Goal: Information Seeking & Learning: Check status

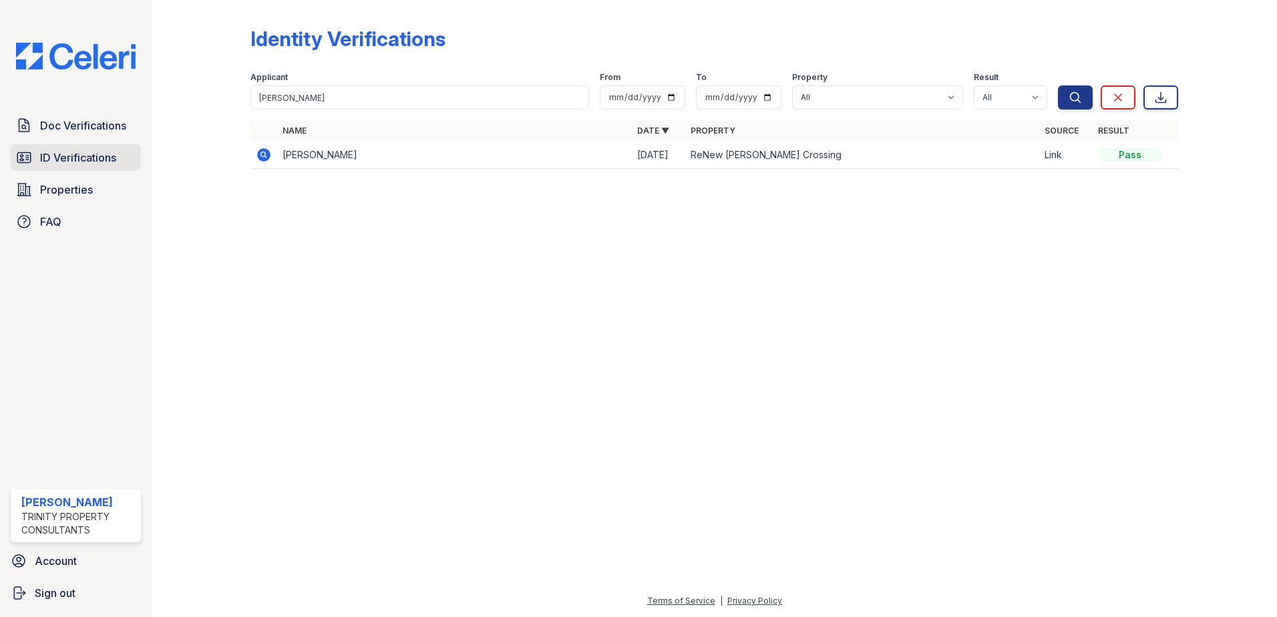
click at [84, 164] on span "ID Verifications" at bounding box center [78, 158] width 76 height 16
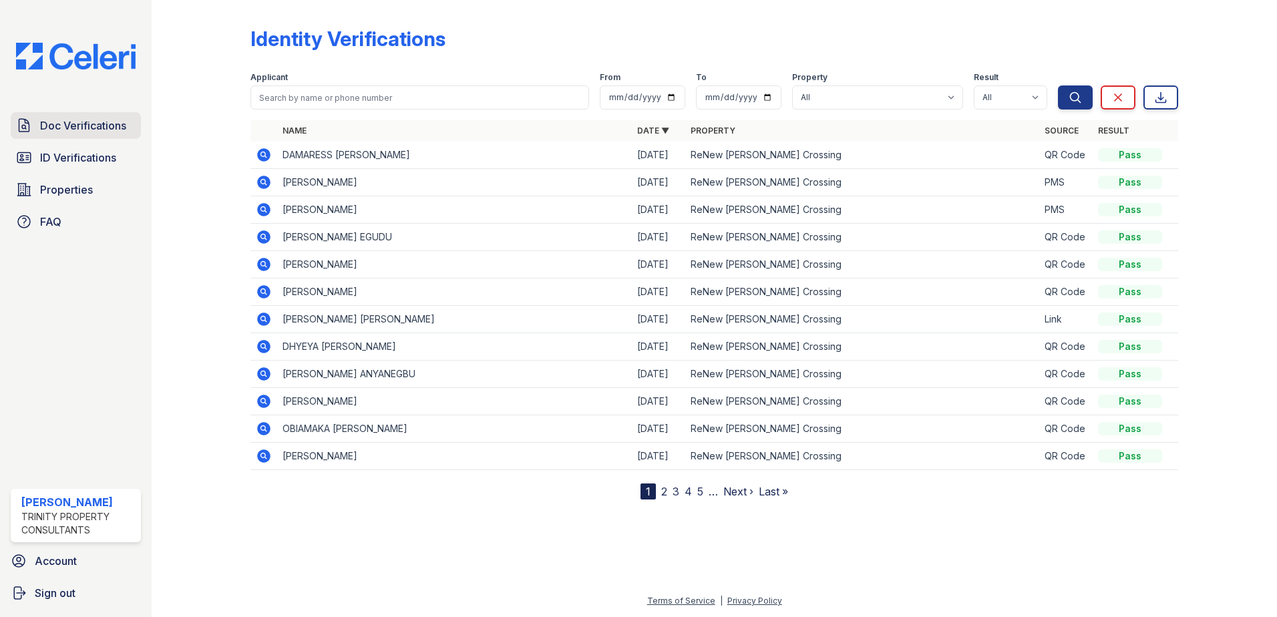
click at [103, 114] on div "Doc Verifications ID Verifications Properties FAQ Candis Charles Trinity Proper…" at bounding box center [76, 308] width 152 height 617
click at [100, 123] on span "Doc Verifications" at bounding box center [83, 126] width 86 height 16
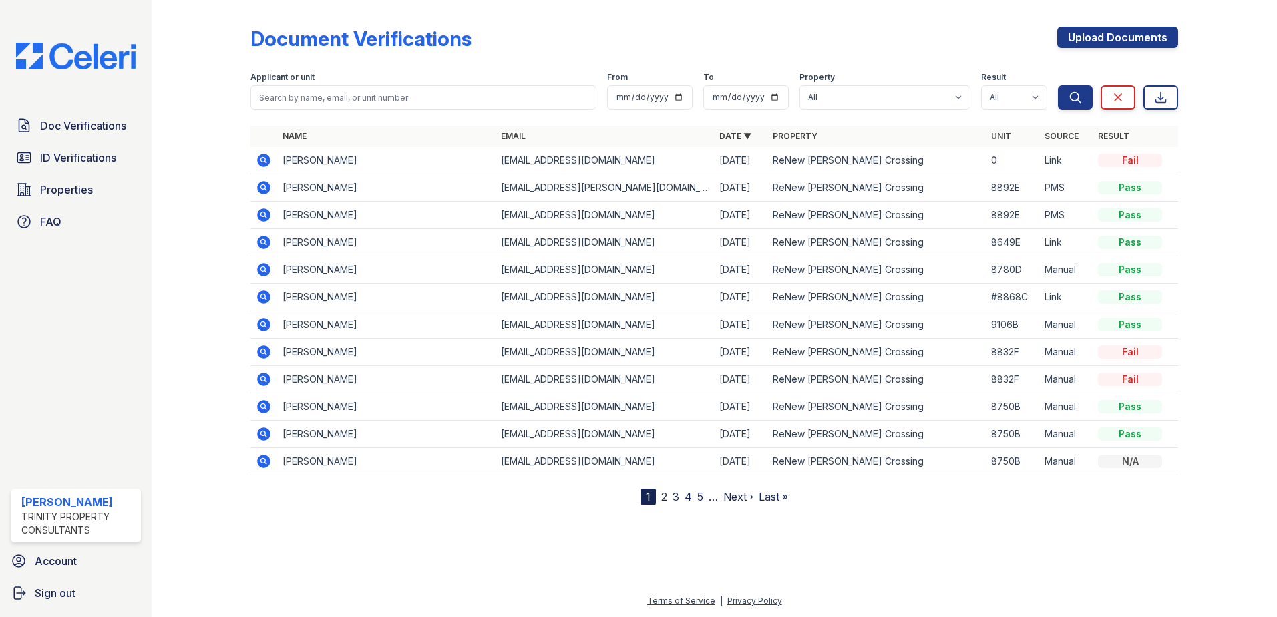
click at [261, 159] on icon at bounding box center [264, 160] width 16 height 16
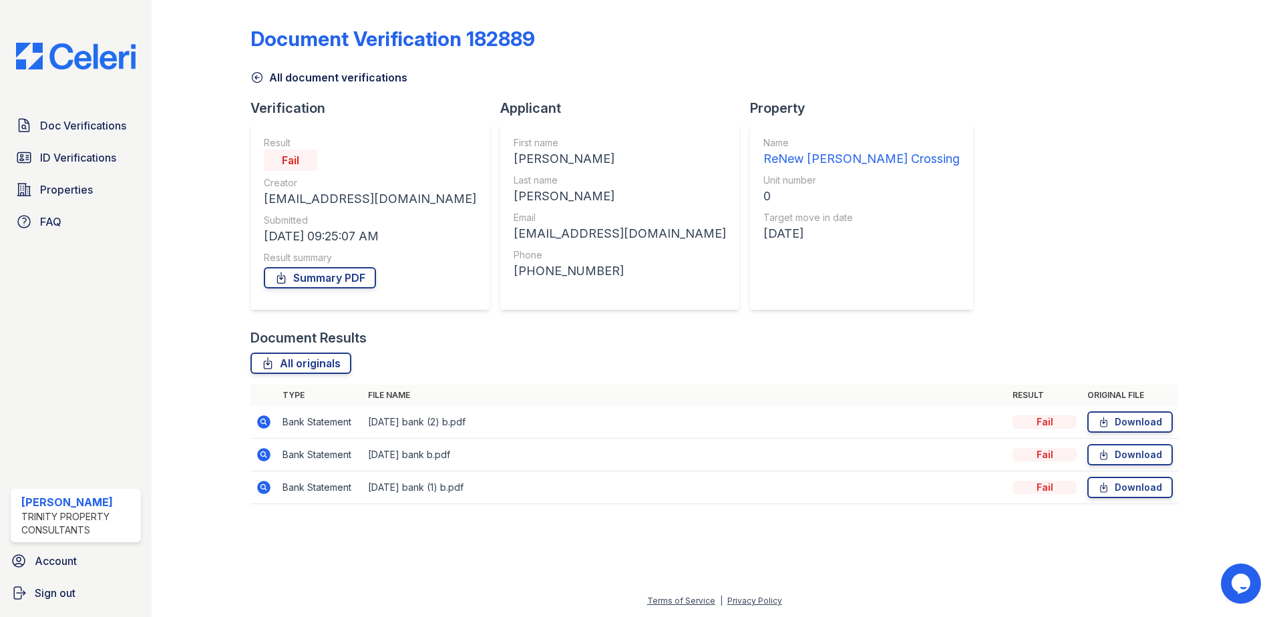
click at [259, 424] on icon at bounding box center [263, 422] width 13 height 13
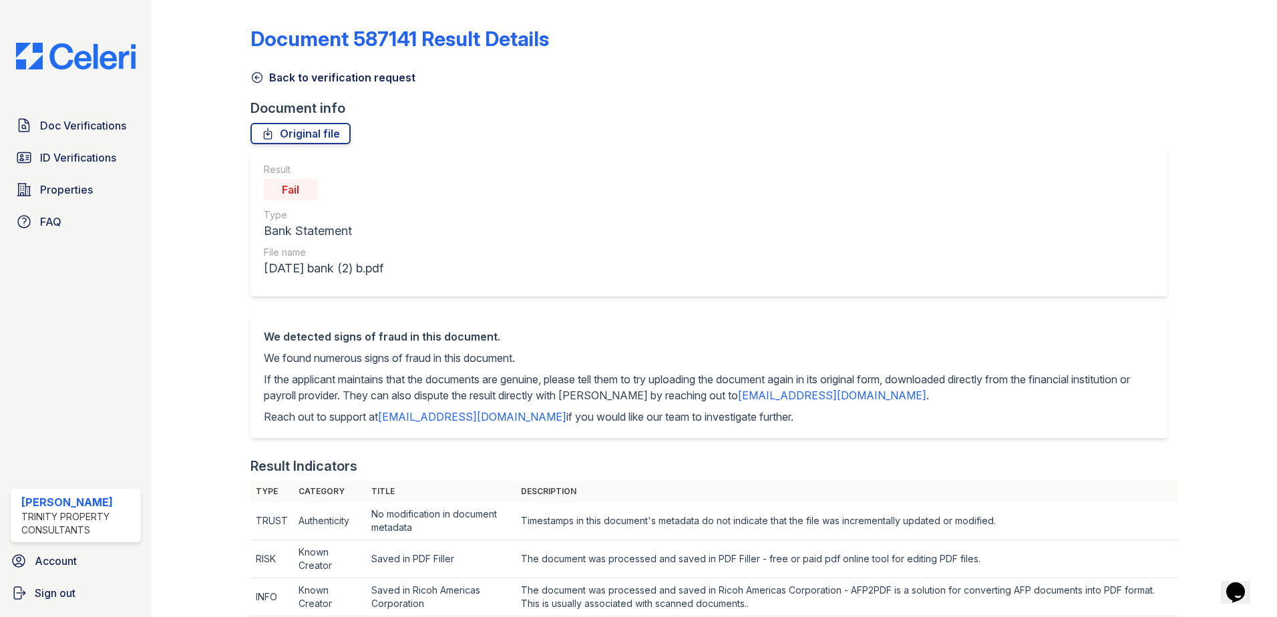
click at [812, 194] on div "Result Fail Type Bank Statement File name June, 2025 bank (2) b.pdf" at bounding box center [709, 223] width 917 height 147
drag, startPoint x: 254, startPoint y: 74, endPoint x: 281, endPoint y: 121, distance: 54.2
click at [254, 74] on icon at bounding box center [257, 77] width 13 height 13
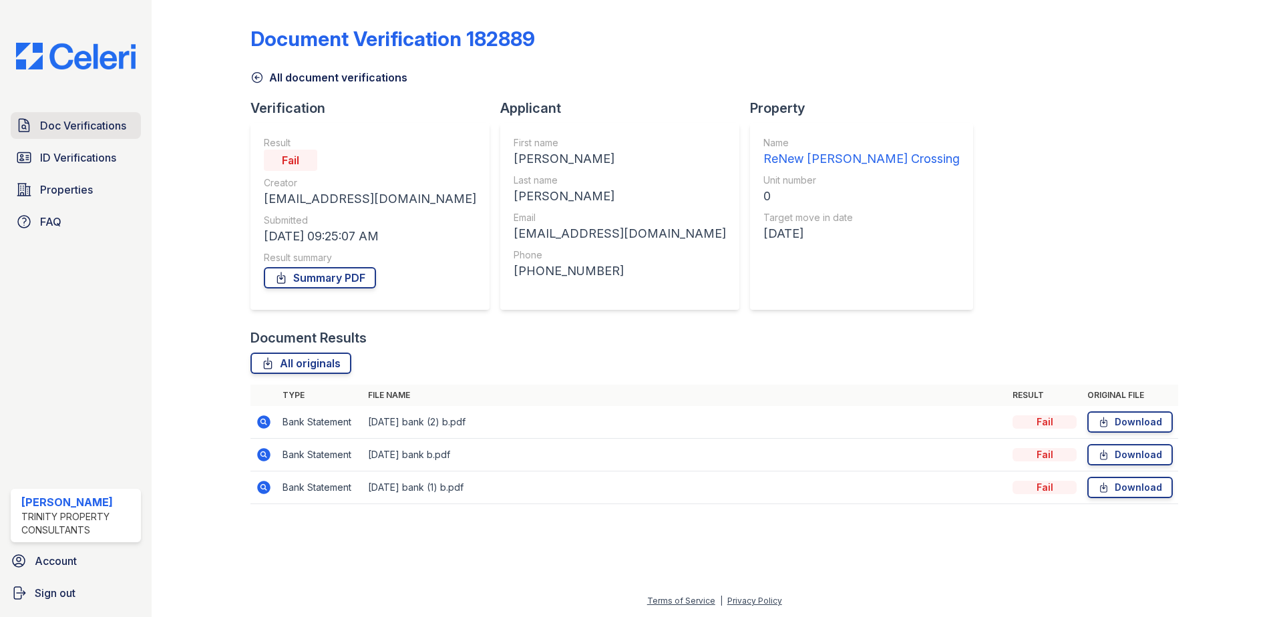
click at [55, 128] on span "Doc Verifications" at bounding box center [83, 126] width 86 height 16
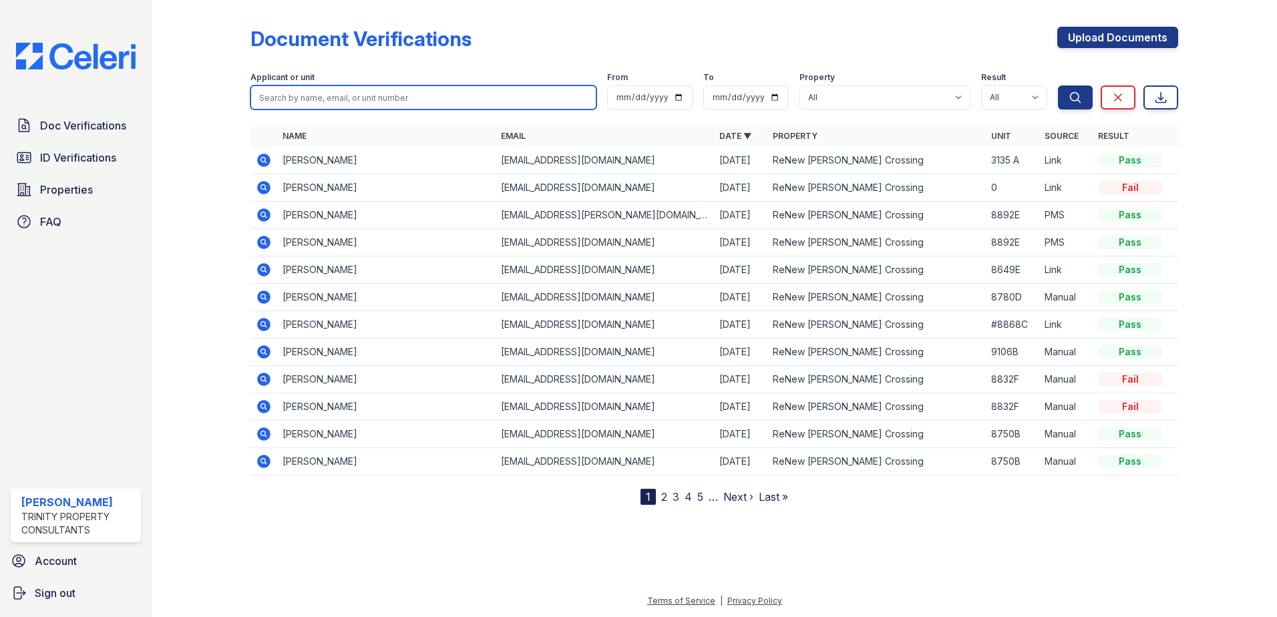
click at [336, 91] on input "search" at bounding box center [424, 98] width 346 height 24
type input "charles jones"
click at [1058, 86] on button "Search" at bounding box center [1075, 98] width 35 height 24
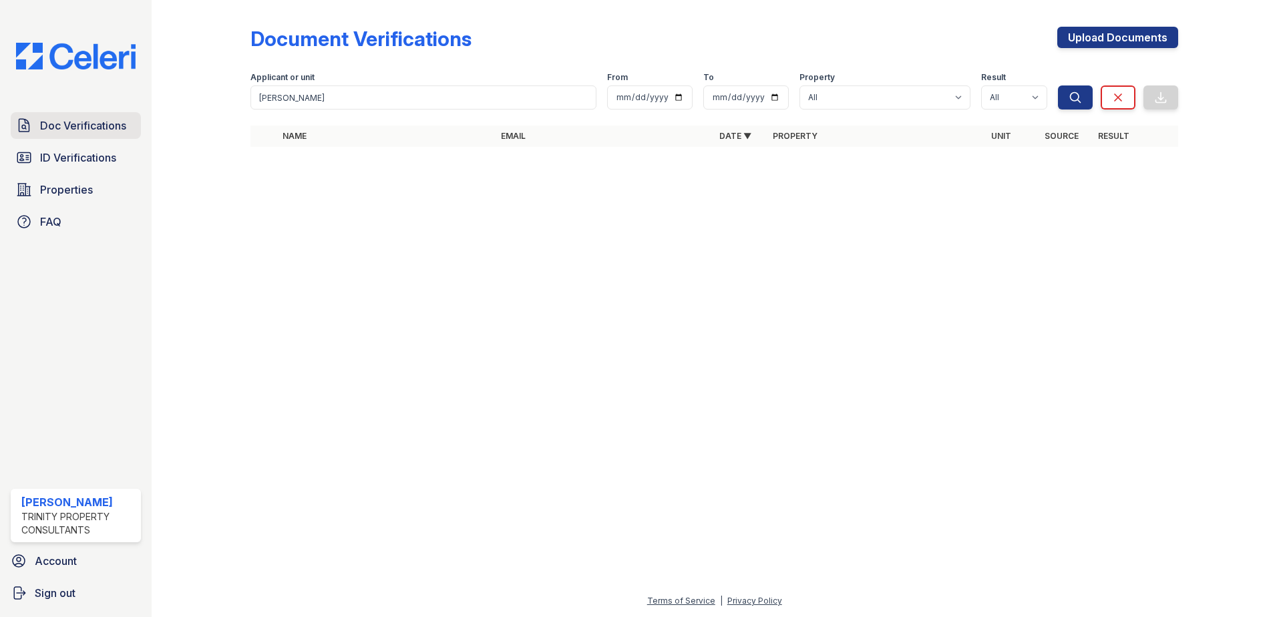
click at [91, 128] on span "Doc Verifications" at bounding box center [83, 126] width 86 height 16
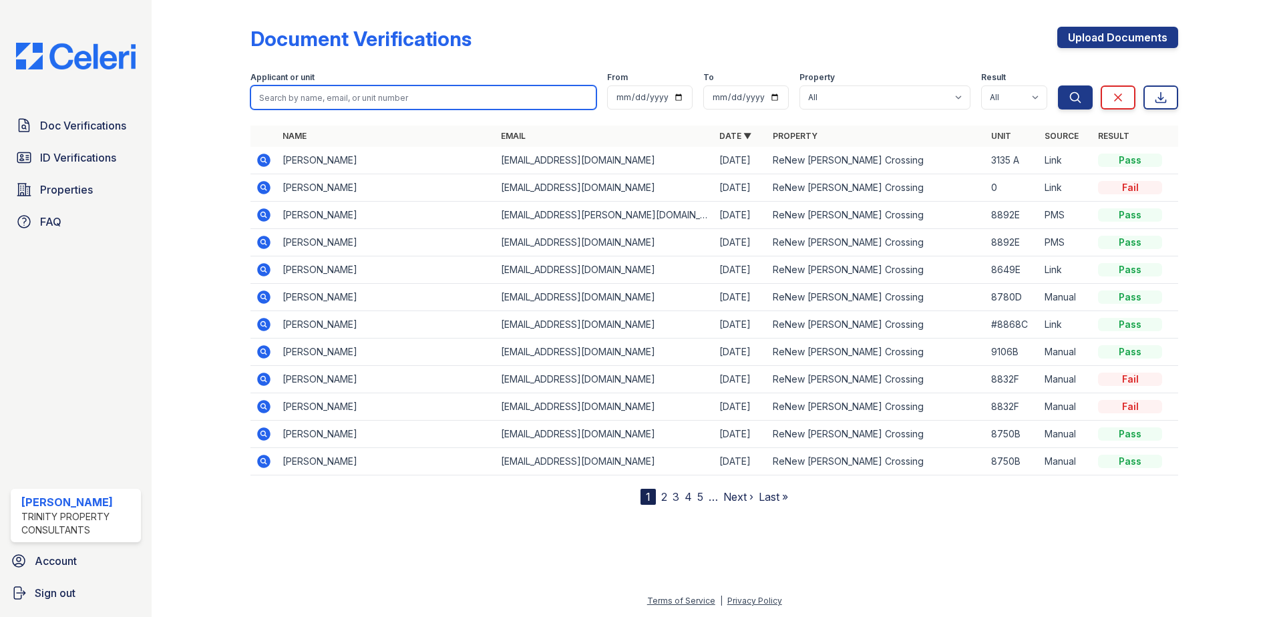
click at [271, 100] on input "search" at bounding box center [424, 98] width 346 height 24
type input "charles"
click at [1058, 86] on button "Search" at bounding box center [1075, 98] width 35 height 24
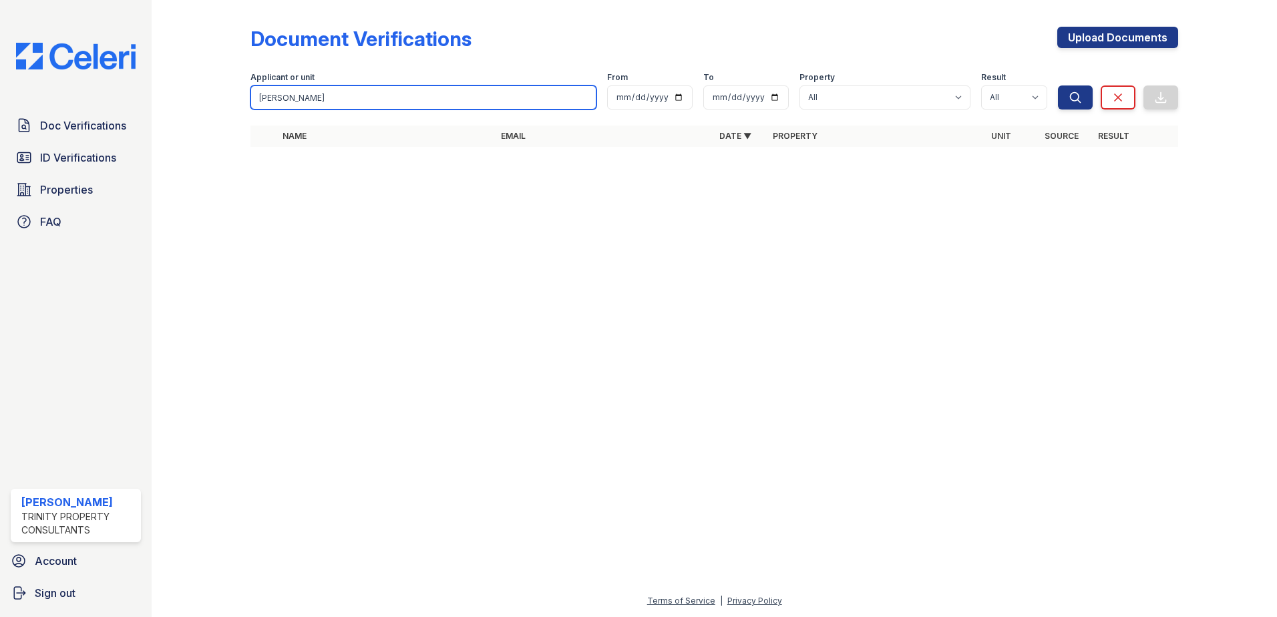
drag, startPoint x: 301, startPoint y: 98, endPoint x: 178, endPoint y: 76, distance: 124.9
click at [180, 80] on div "Document Verifications Upload Documents Filter Applicant or unit charles From T…" at bounding box center [714, 91] width 1083 height 182
type input "kelly"
click at [1058, 86] on button "Search" at bounding box center [1075, 98] width 35 height 24
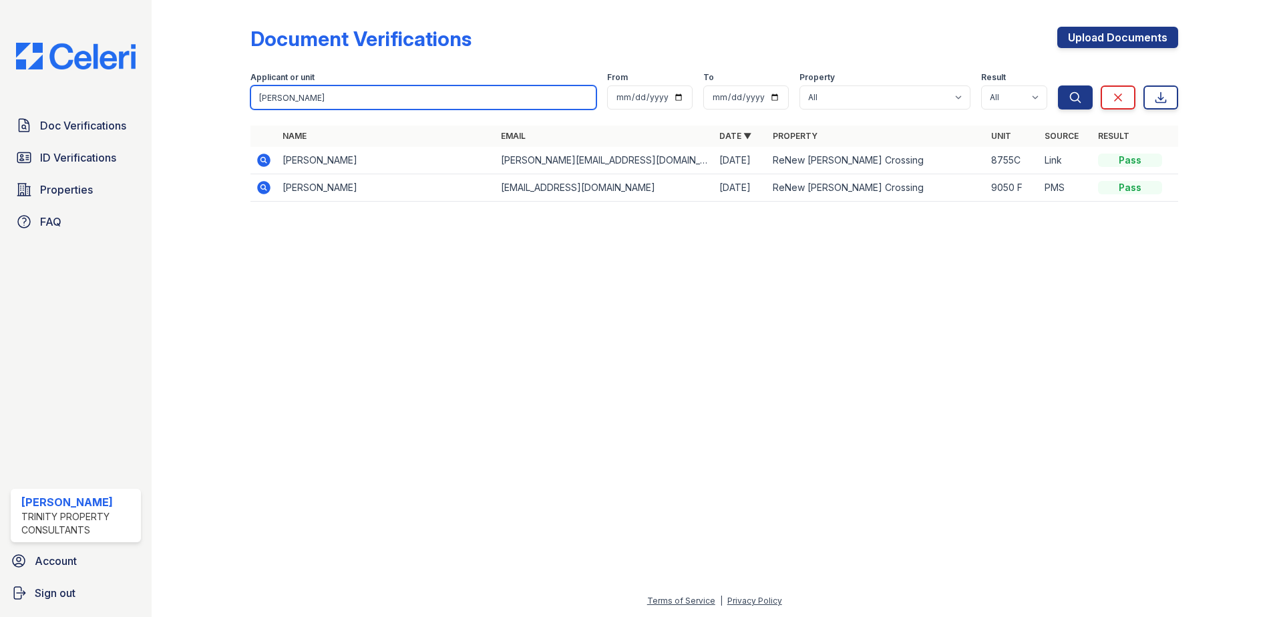
drag, startPoint x: 311, startPoint y: 100, endPoint x: 3, endPoint y: 75, distance: 308.3
click at [53, 95] on div "Doc Verifications ID Verifications Properties FAQ Candis Charles Trinity Proper…" at bounding box center [638, 308] width 1277 height 617
type input "harris johnson"
click at [1058, 86] on button "Search" at bounding box center [1075, 98] width 35 height 24
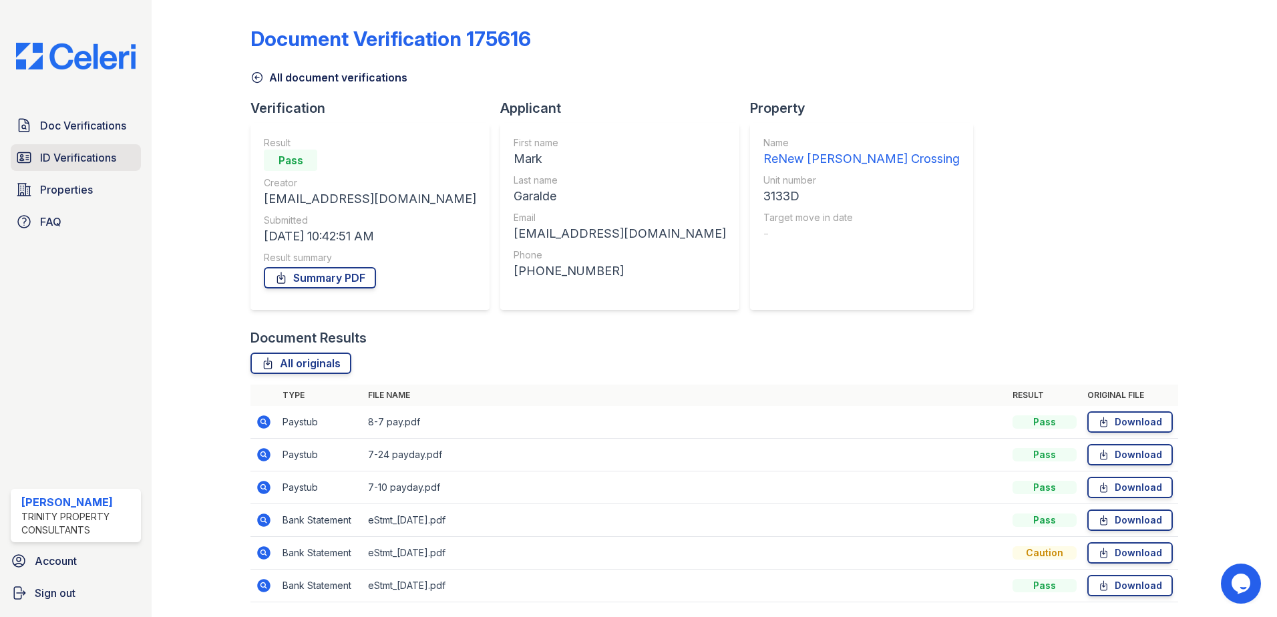
click at [71, 158] on span "ID Verifications" at bounding box center [78, 158] width 76 height 16
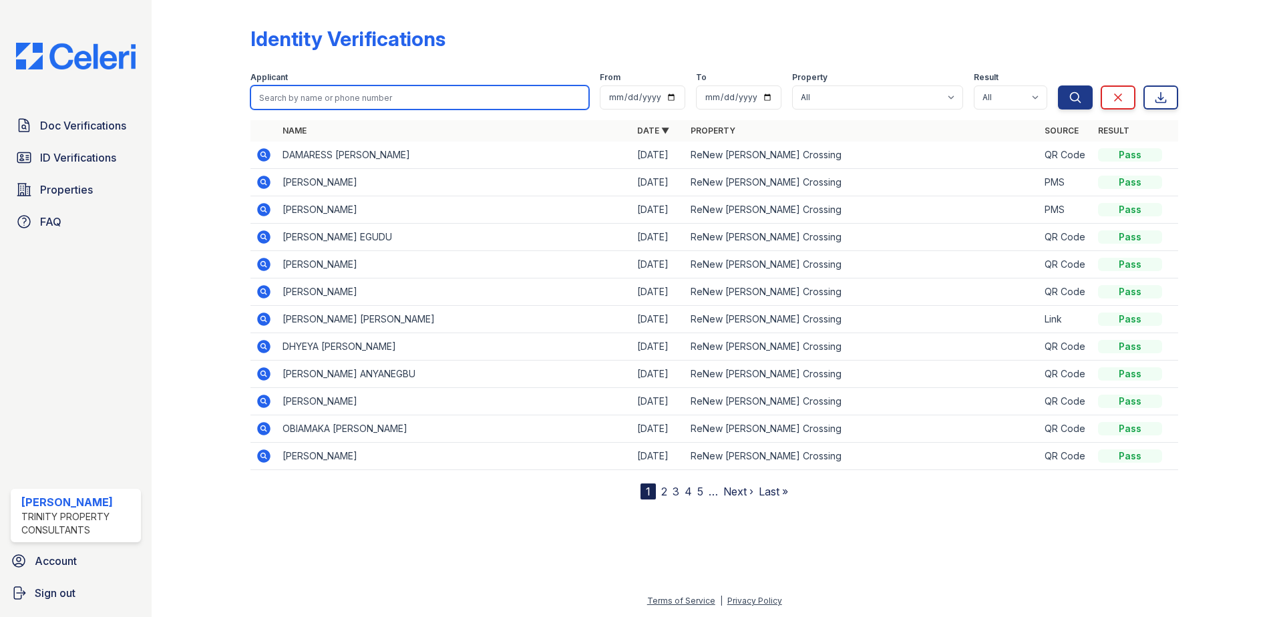
click at [300, 106] on input "search" at bounding box center [420, 98] width 339 height 24
type input "harris johnson"
click at [1058, 86] on button "Search" at bounding box center [1075, 98] width 35 height 24
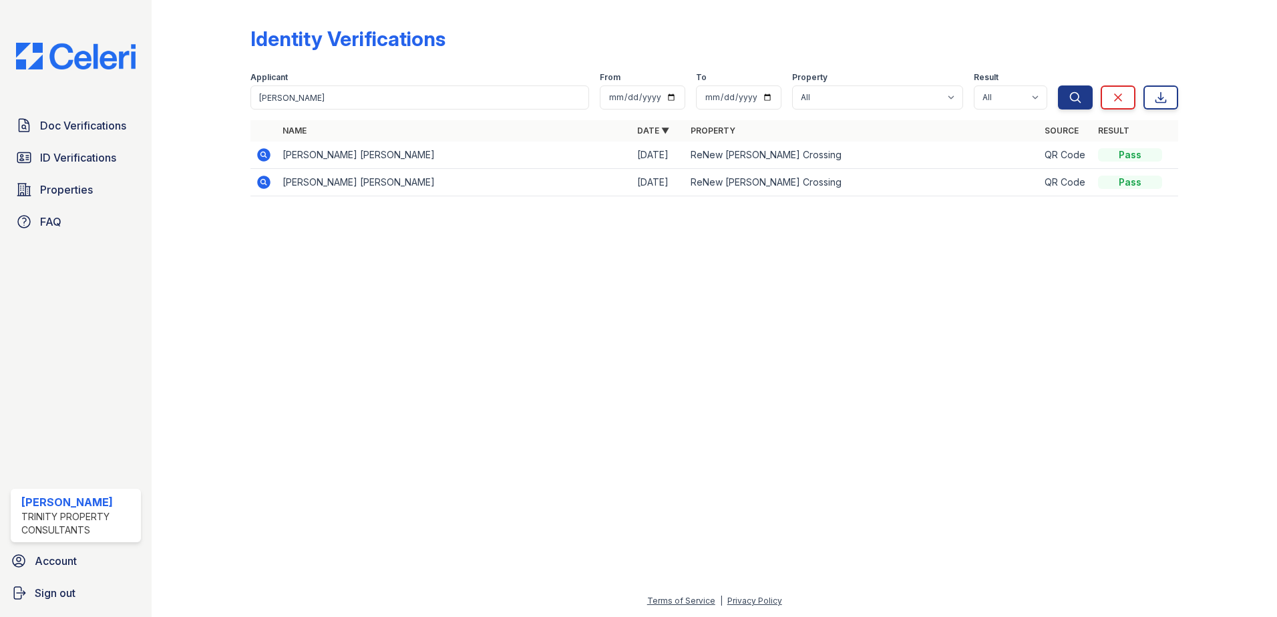
click at [262, 160] on icon at bounding box center [263, 154] width 13 height 13
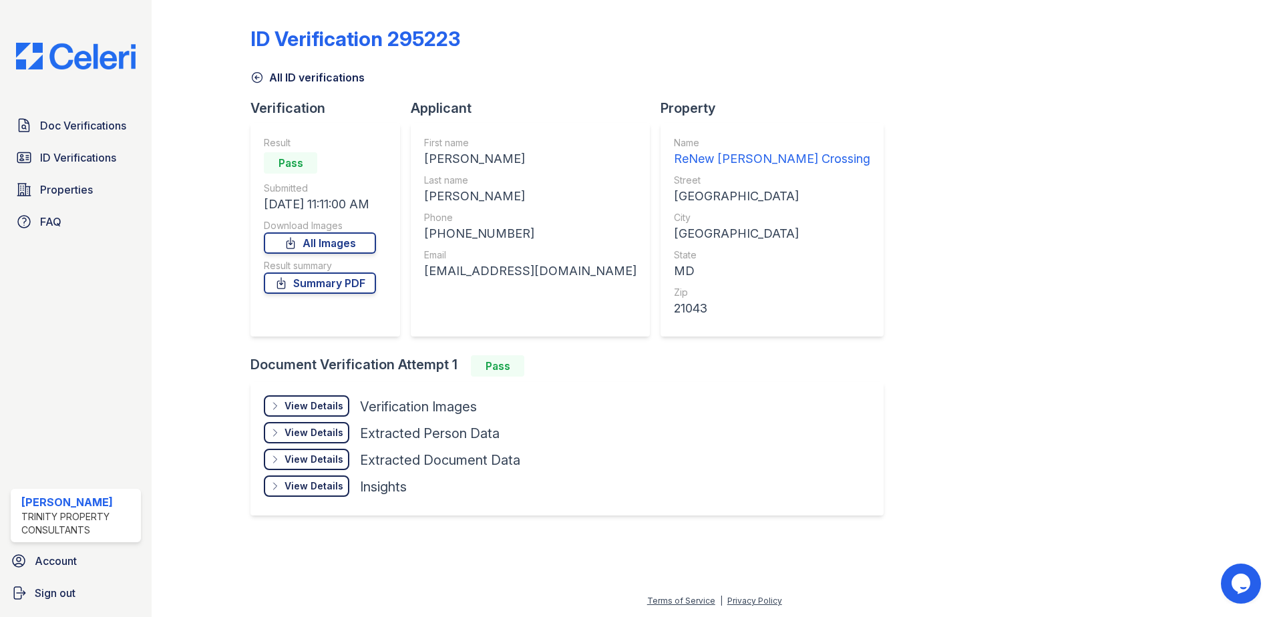
drag, startPoint x: 73, startPoint y: 157, endPoint x: 300, endPoint y: 135, distance: 227.6
click at [73, 157] on span "ID Verifications" at bounding box center [78, 158] width 76 height 16
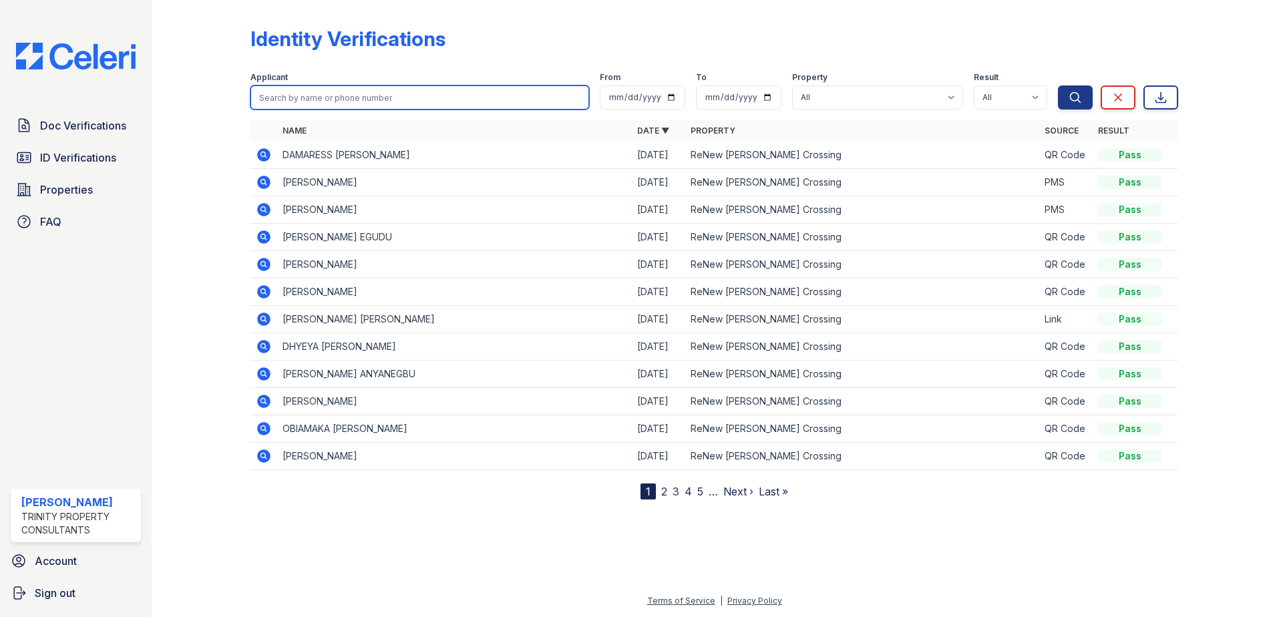
click at [348, 96] on input "search" at bounding box center [420, 98] width 339 height 24
paste input "https://renewhowardcrossing.petscreening.com"
type input "https://renewhowardcrossing.petscreening.com"
click at [1058, 86] on button "Search" at bounding box center [1075, 98] width 35 height 24
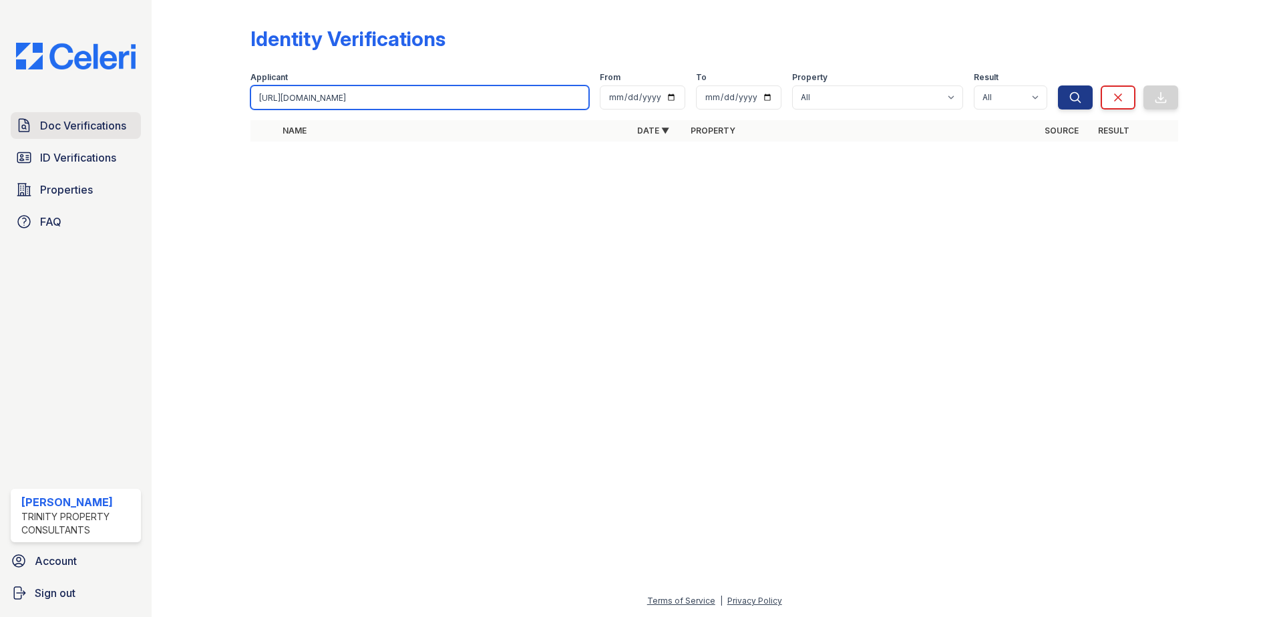
drag, startPoint x: 454, startPoint y: 94, endPoint x: 94, endPoint y: 130, distance: 361.9
click at [98, 130] on div "Doc Verifications ID Verifications Properties FAQ Candis Charles Trinity Proper…" at bounding box center [638, 308] width 1277 height 617
click at [445, 98] on input "search" at bounding box center [420, 98] width 339 height 24
paste input "Kumar, Jitendra"
type input "Kumar, Jitendra"
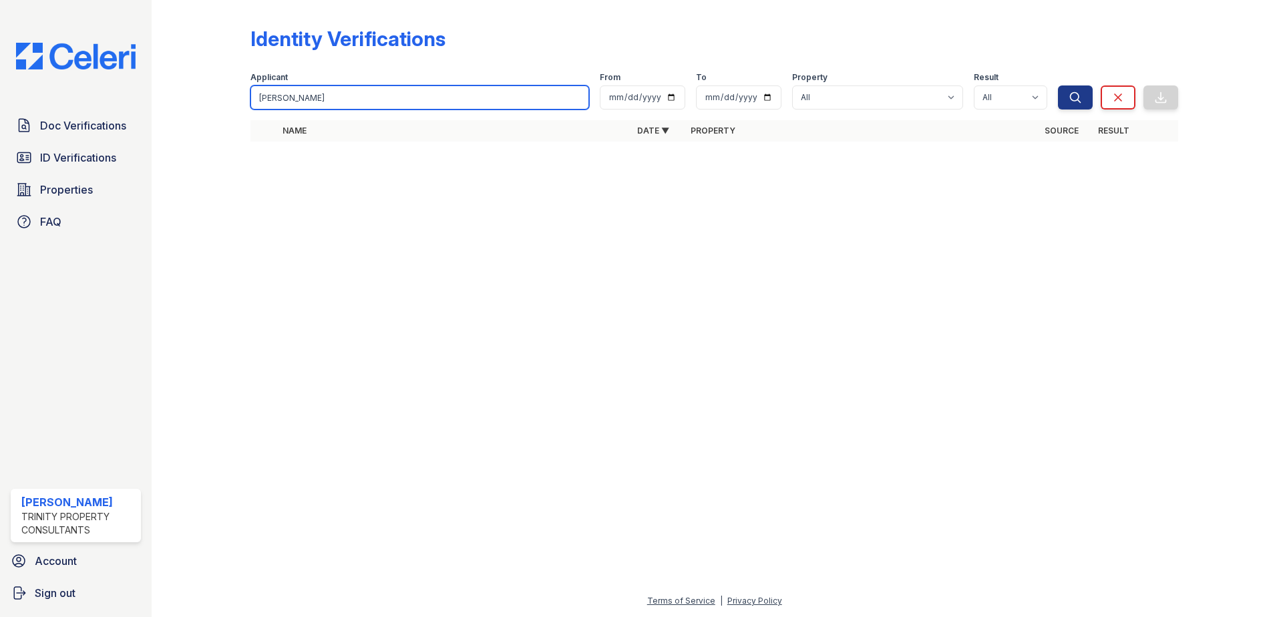
click at [1058, 86] on button "Search" at bounding box center [1075, 98] width 35 height 24
click at [442, 102] on input "Kumar, Jitendra" at bounding box center [420, 98] width 339 height 24
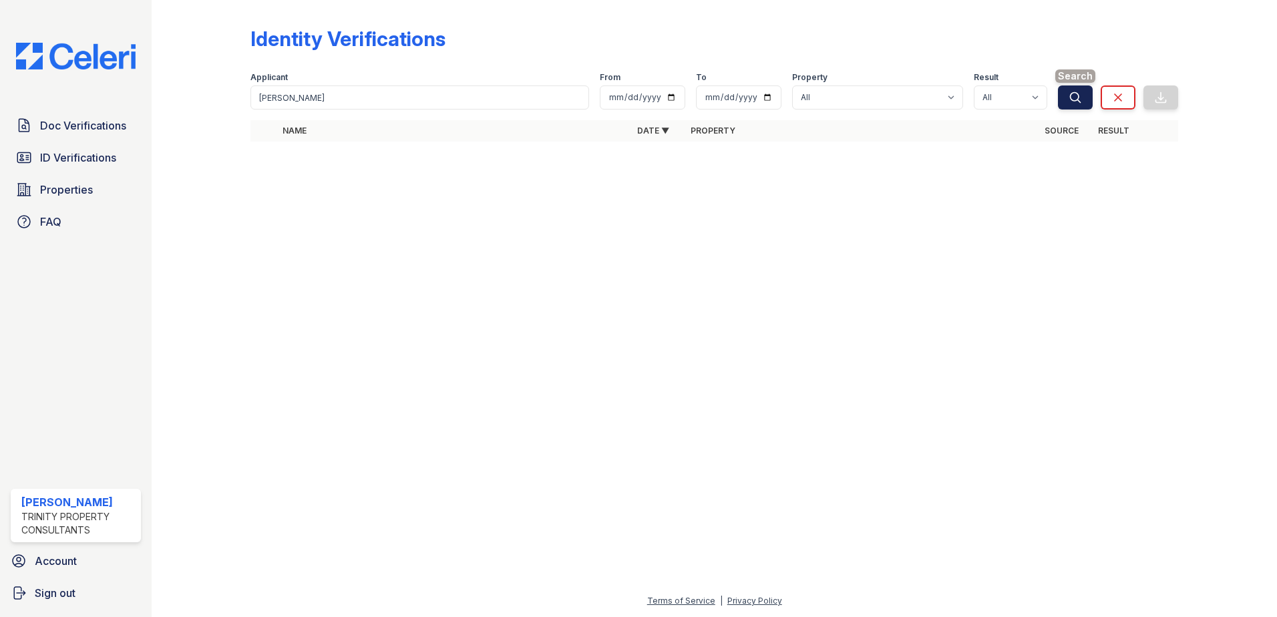
click at [1084, 99] on button "Search" at bounding box center [1075, 98] width 35 height 24
click at [1084, 100] on button "Search" at bounding box center [1075, 98] width 35 height 24
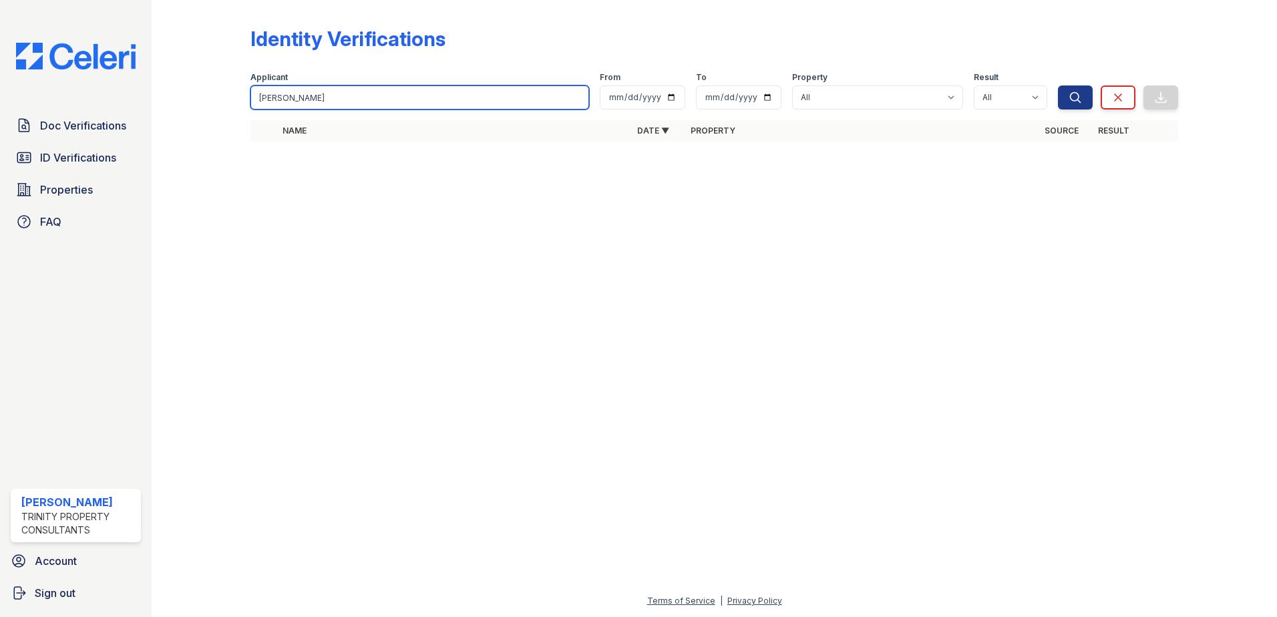
drag, startPoint x: 287, startPoint y: 100, endPoint x: 101, endPoint y: 142, distance: 191.3
click at [101, 142] on div "Doc Verifications ID Verifications Properties FAQ Candis Charles Trinity Proper…" at bounding box center [638, 308] width 1277 height 617
type input "Jitendra"
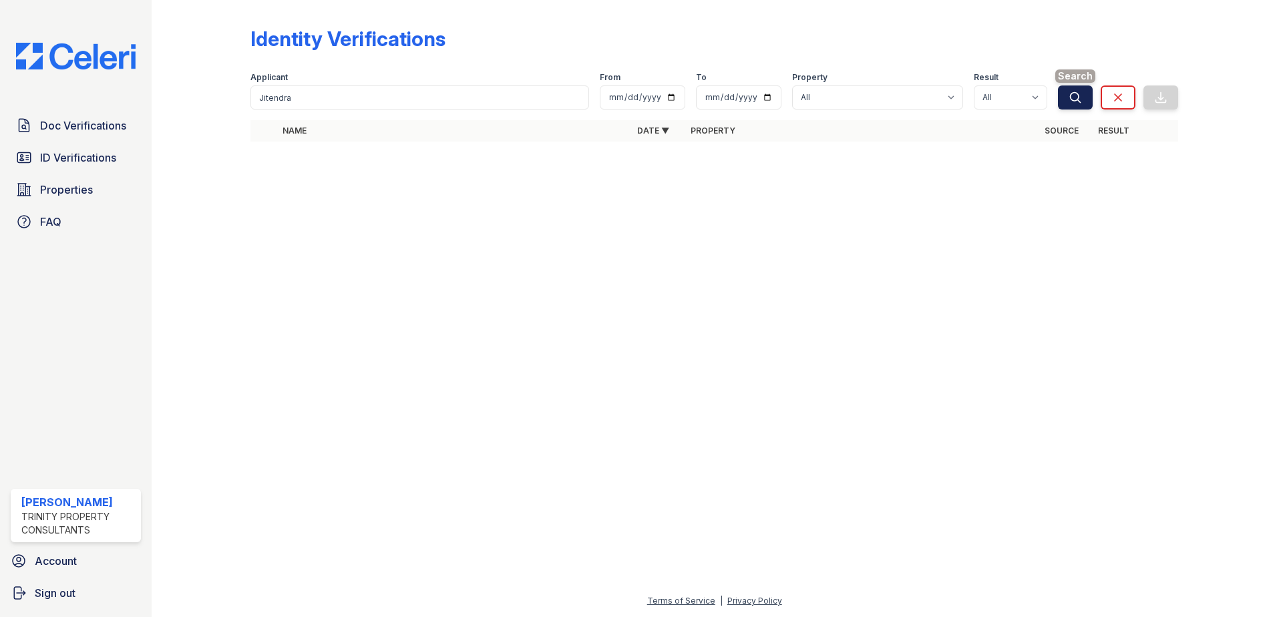
click at [1068, 99] on button "Search" at bounding box center [1075, 98] width 35 height 24
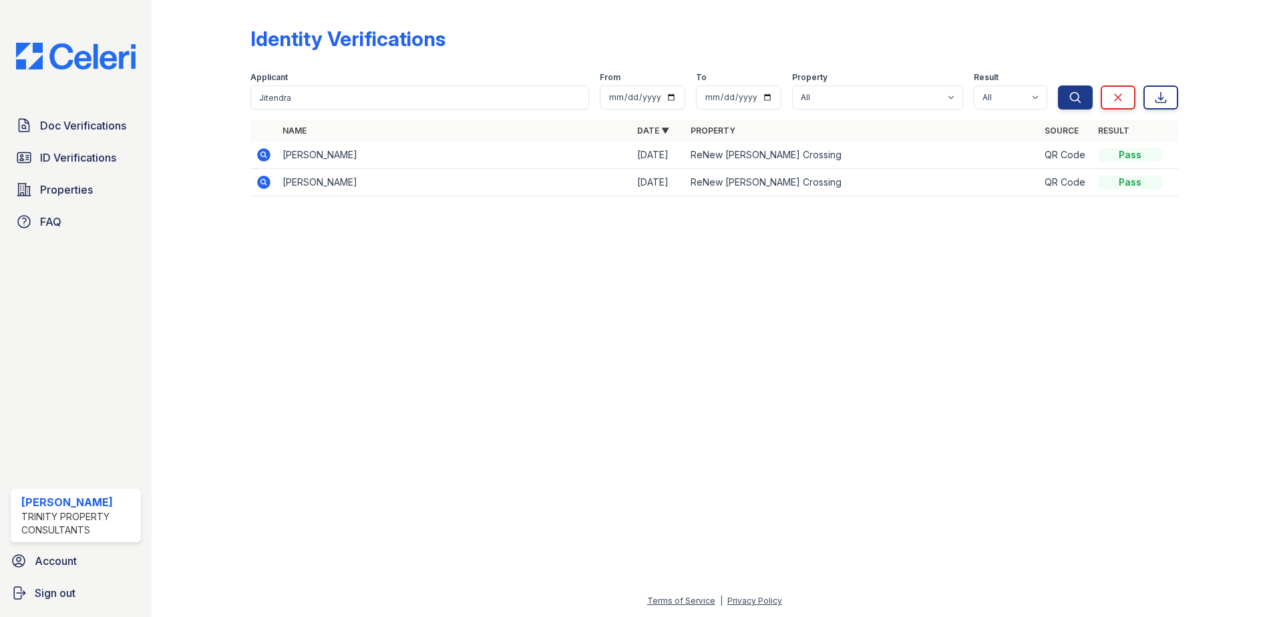
click at [273, 158] on td at bounding box center [264, 155] width 27 height 27
click at [271, 154] on icon at bounding box center [264, 155] width 16 height 16
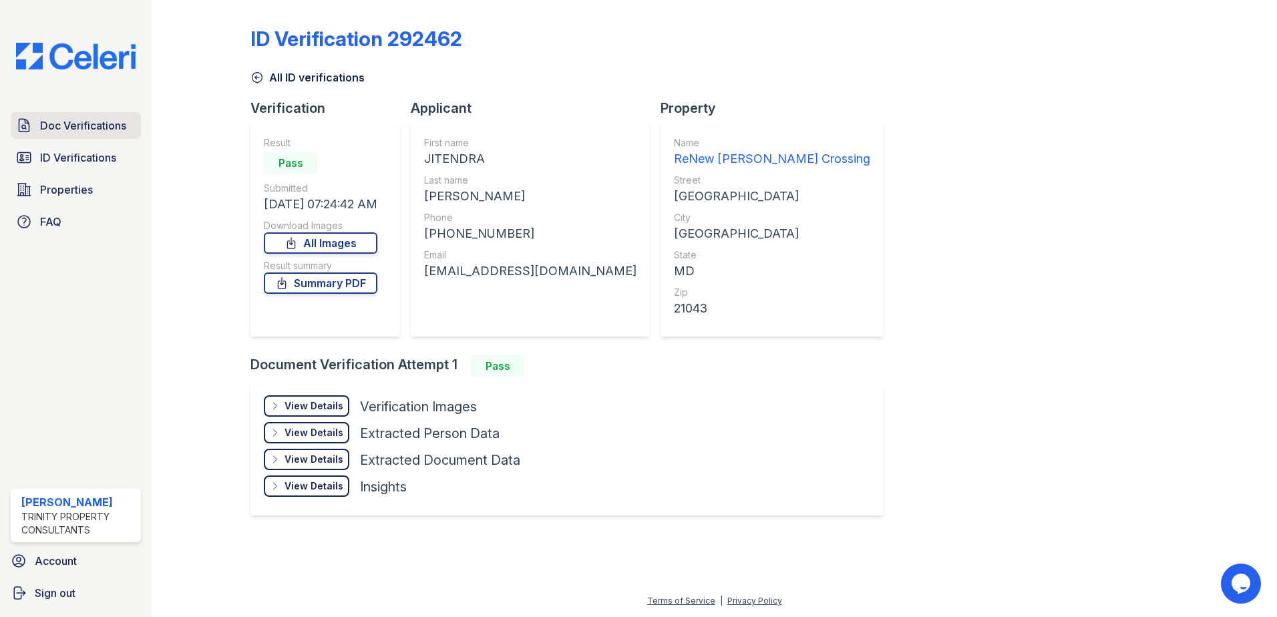
click at [79, 119] on span "Doc Verifications" at bounding box center [83, 126] width 86 height 16
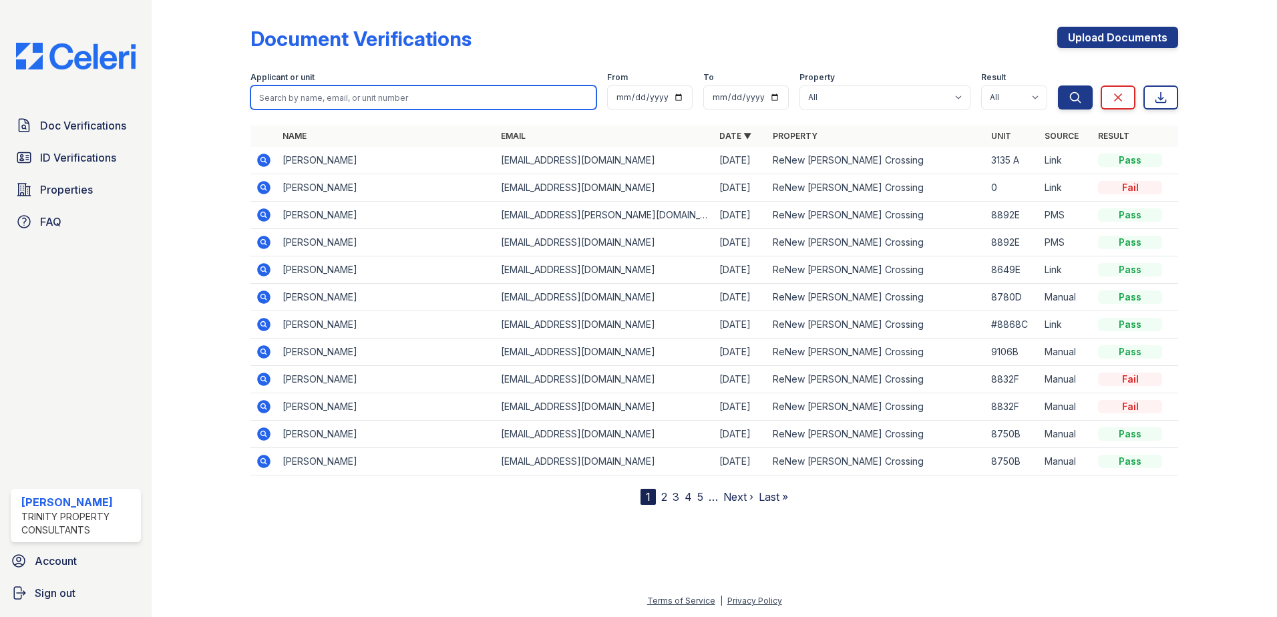
click at [291, 95] on input "search" at bounding box center [424, 98] width 346 height 24
paste input "Kumar, Jitendra"
drag, startPoint x: 287, startPoint y: 100, endPoint x: 209, endPoint y: 100, distance: 77.5
click at [209, 100] on div "Document Verifications Upload Documents Filter Applicant or unit Kumar, Jitendr…" at bounding box center [714, 263] width 1083 height 526
type input "Kumar, Jitendra"
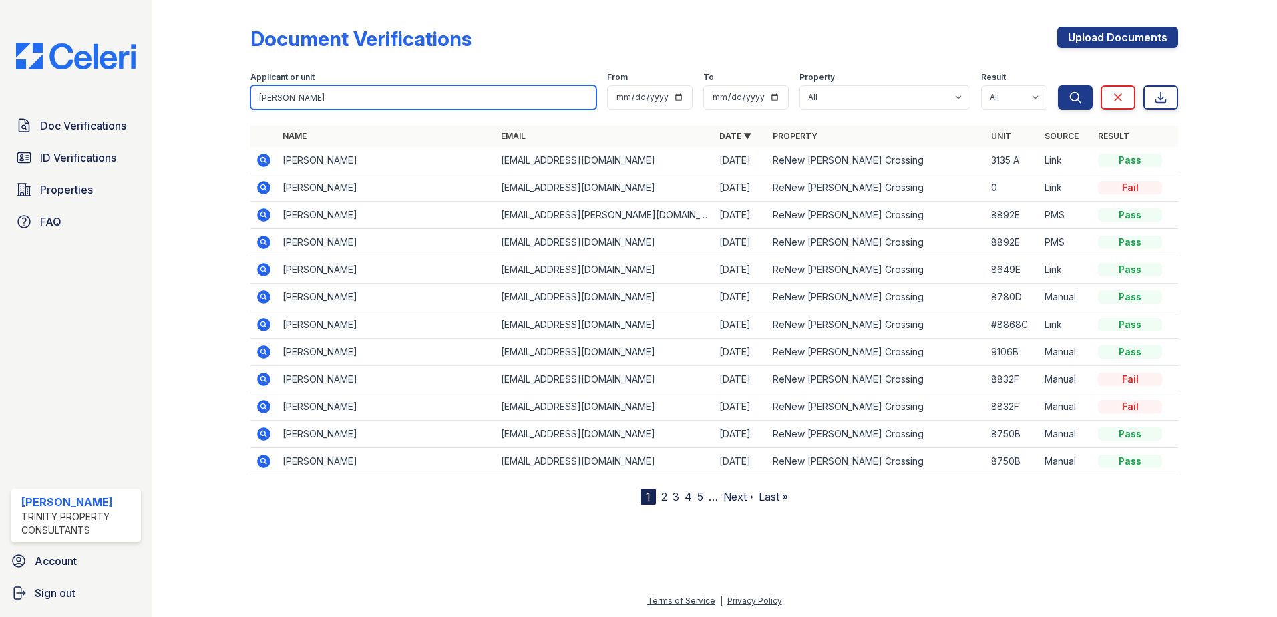
click at [1058, 86] on button "Search" at bounding box center [1075, 98] width 35 height 24
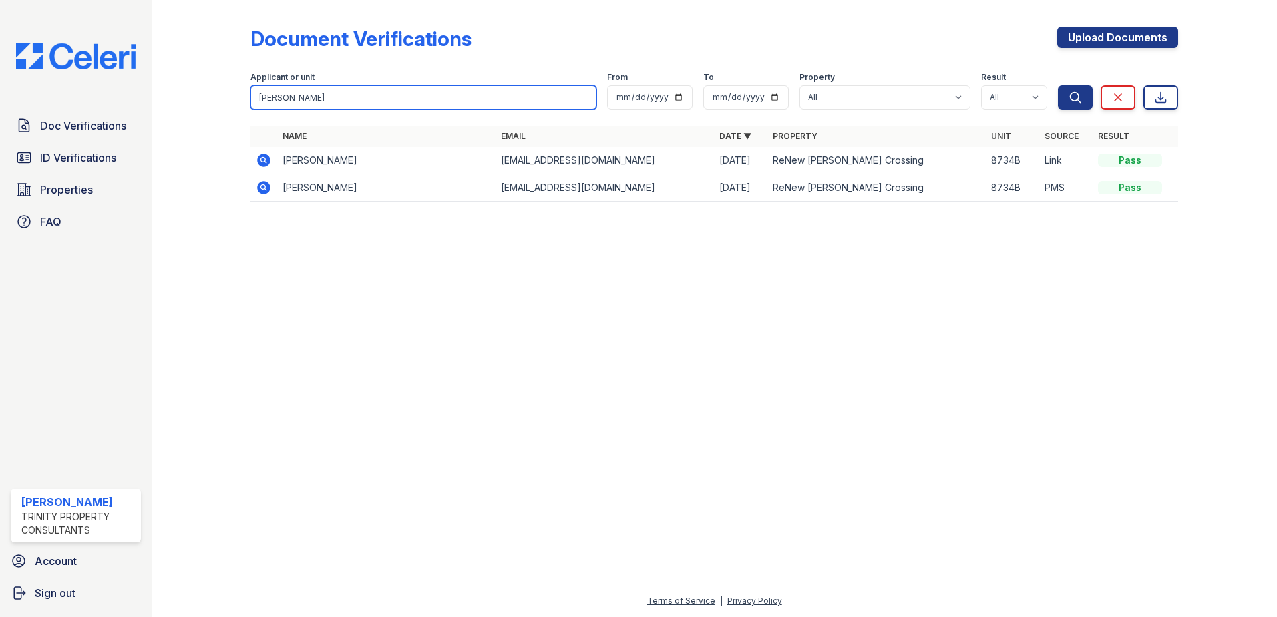
drag, startPoint x: 286, startPoint y: 100, endPoint x: 206, endPoint y: 103, distance: 80.2
click at [206, 103] on div "Document Verifications Upload Documents Filter Applicant or unit Kumar, Jitendr…" at bounding box center [714, 118] width 1083 height 237
type input "Jitendra"
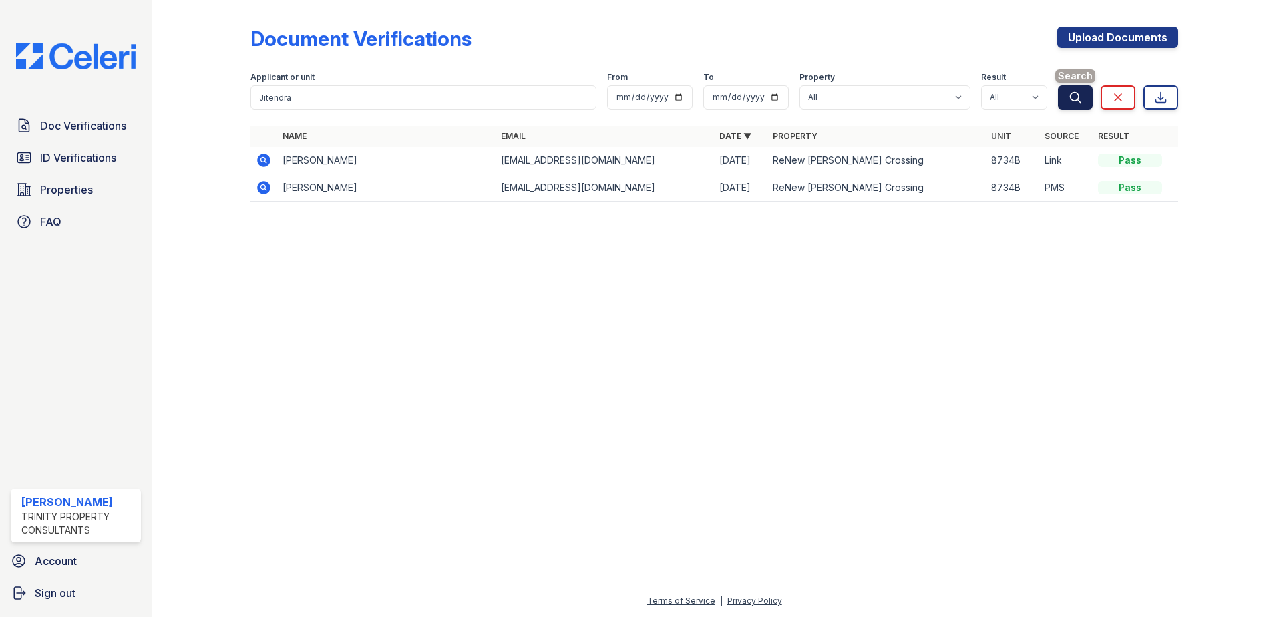
click at [1070, 92] on icon "submit" at bounding box center [1075, 97] width 13 height 13
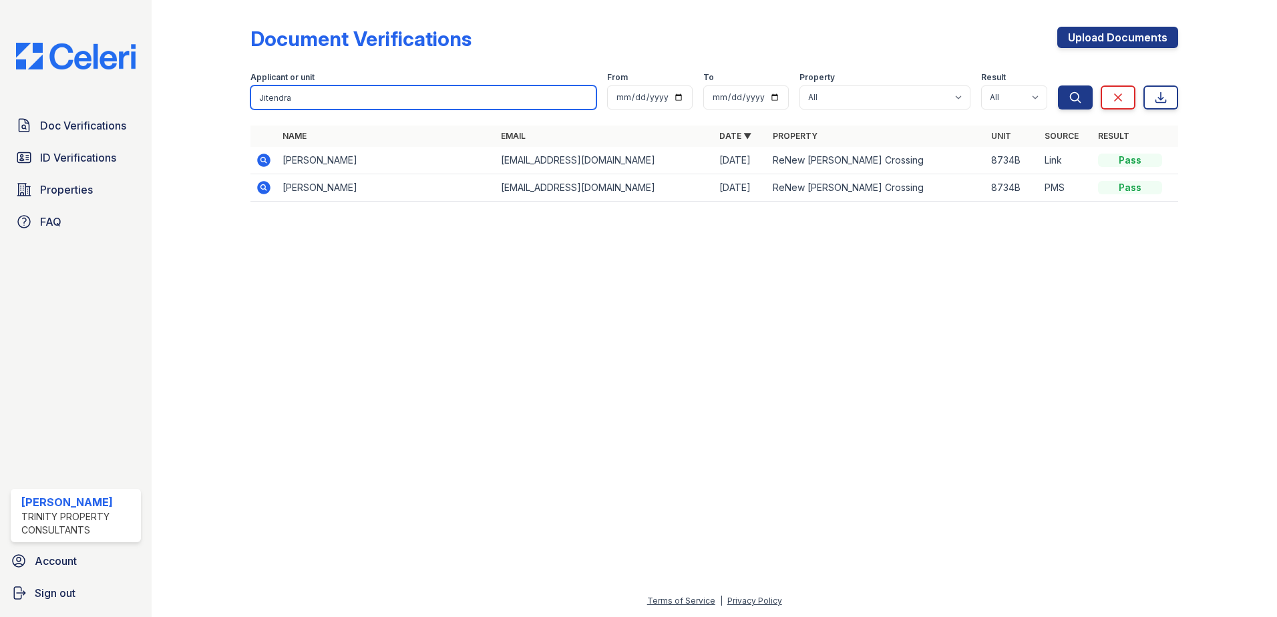
drag, startPoint x: 295, startPoint y: 88, endPoint x: 118, endPoint y: 89, distance: 176.4
click at [126, 94] on div "Doc Verifications ID Verifications Properties FAQ Candis Charles Trinity Proper…" at bounding box center [638, 308] width 1277 height 617
paste input "Mridula Singh"
type input "Mridula Singh"
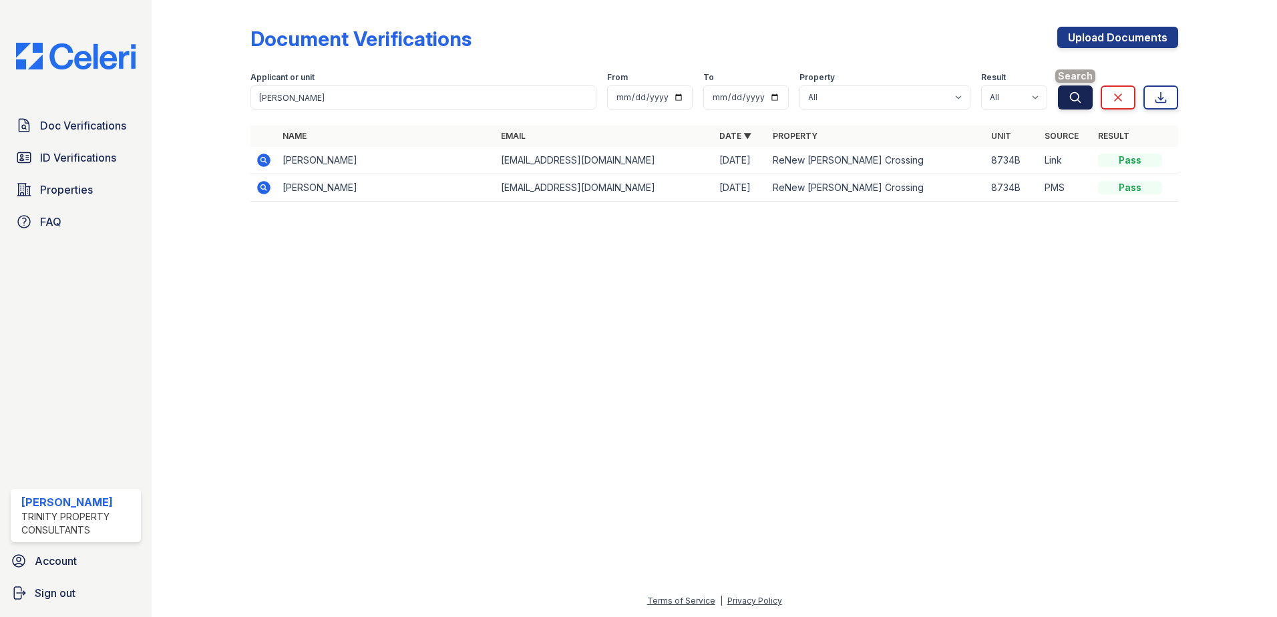
click at [1083, 98] on button "Search" at bounding box center [1075, 98] width 35 height 24
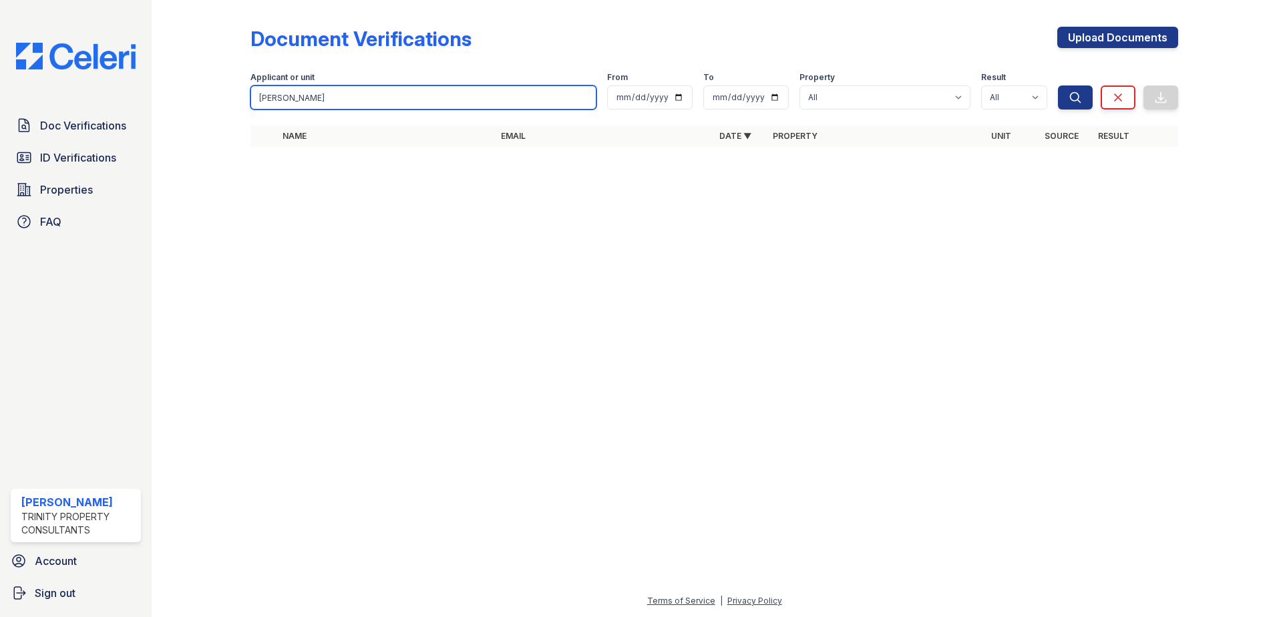
click at [318, 100] on input "Mridula Singh" at bounding box center [424, 98] width 346 height 24
type input "Mridul"
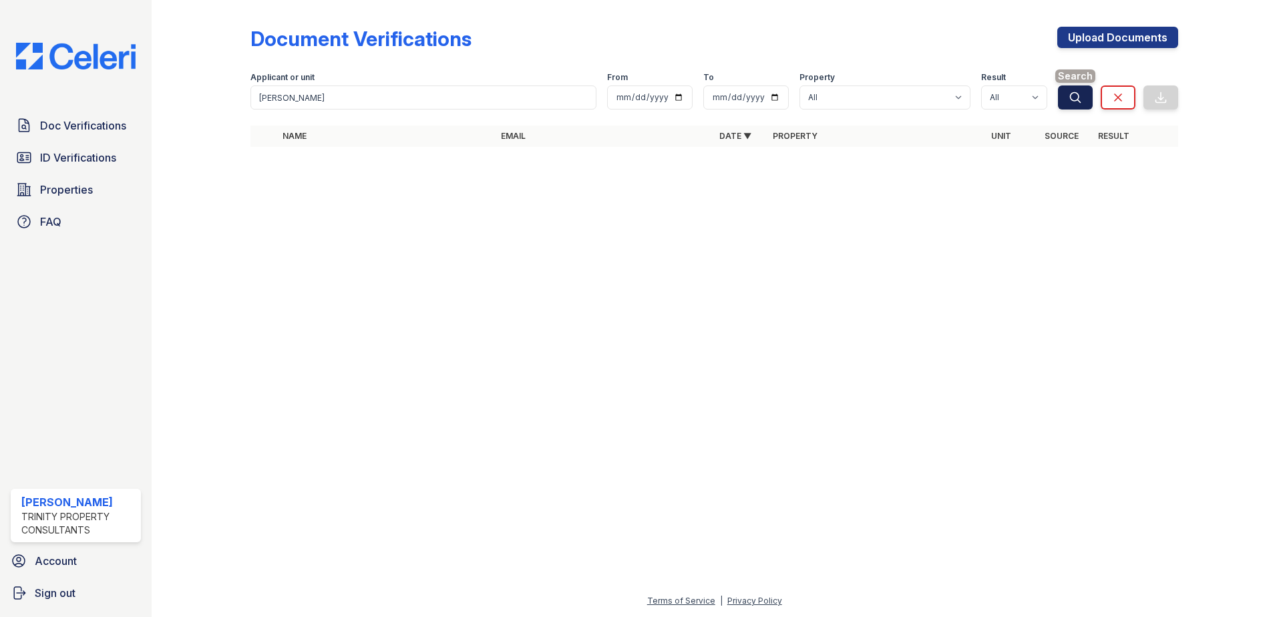
click at [1072, 96] on icon "submit" at bounding box center [1075, 97] width 13 height 13
click at [89, 126] on span "Doc Verifications" at bounding box center [83, 126] width 86 height 16
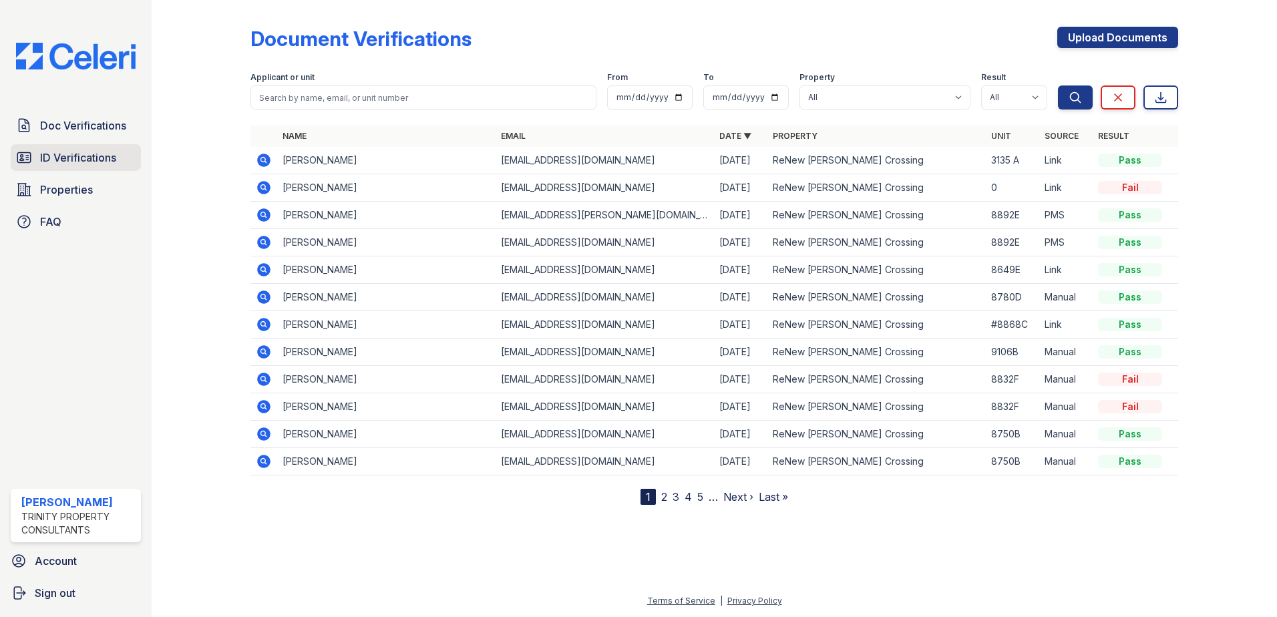
drag, startPoint x: 84, startPoint y: 152, endPoint x: 98, endPoint y: 152, distance: 14.0
click at [84, 152] on span "ID Verifications" at bounding box center [78, 158] width 76 height 16
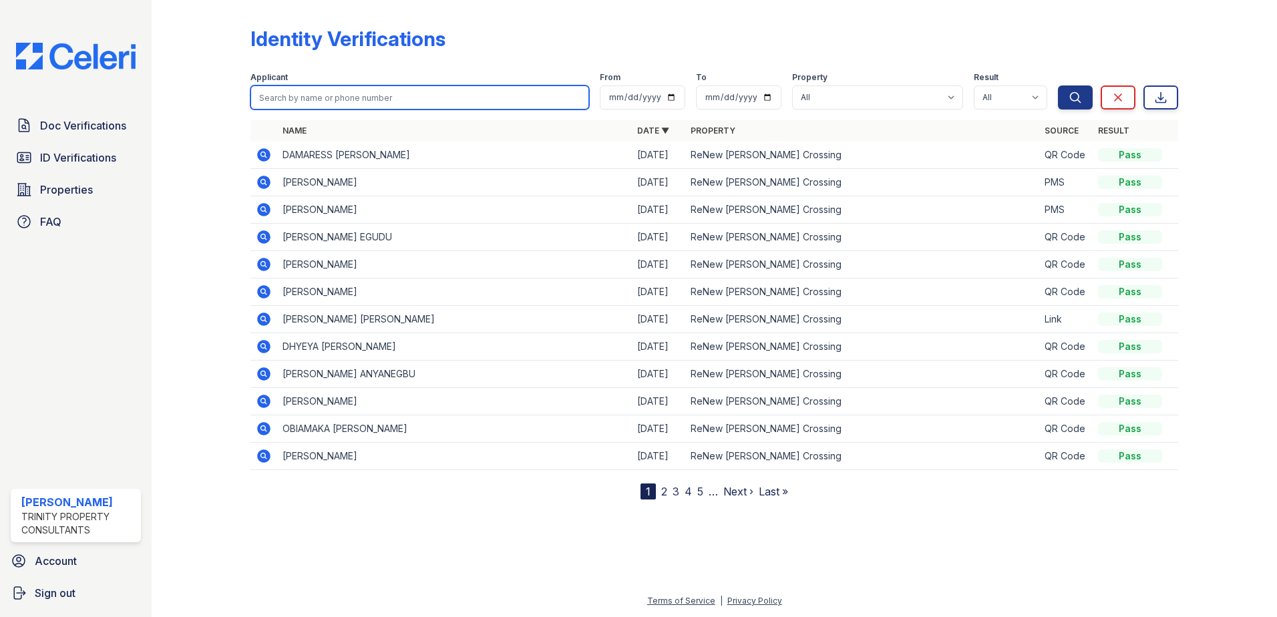
click at [299, 96] on input "search" at bounding box center [420, 98] width 339 height 24
paste input "Mridula Singh"
type input "Mridula Singh"
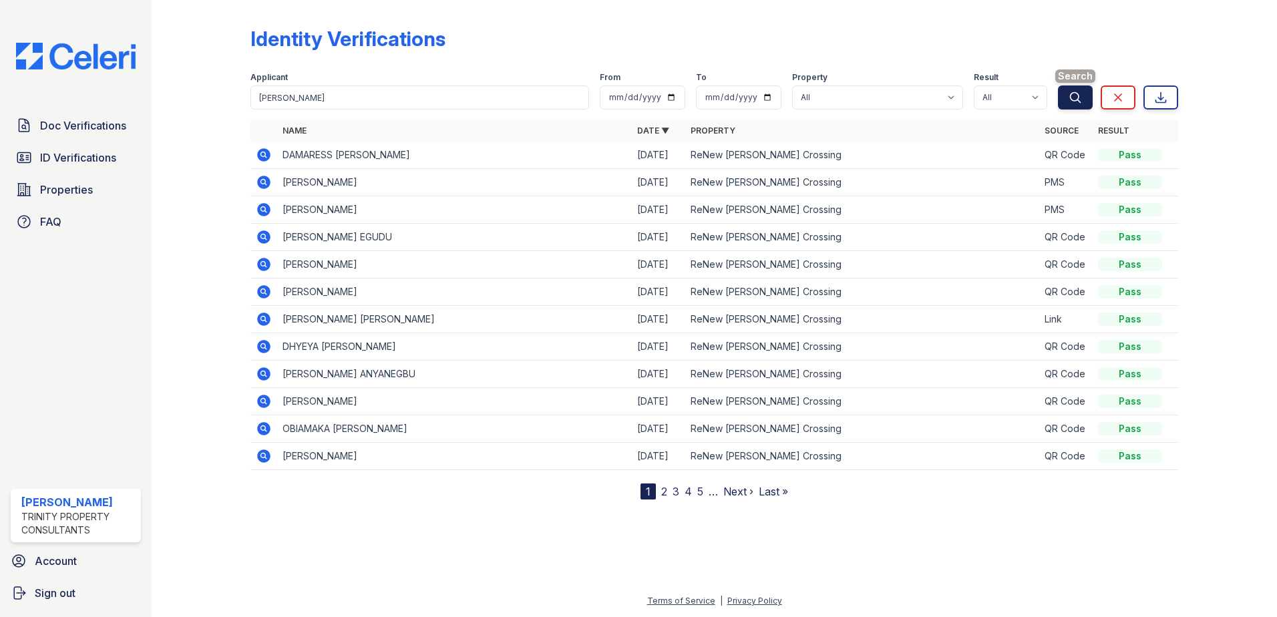
click at [1066, 99] on button "Search" at bounding box center [1075, 98] width 35 height 24
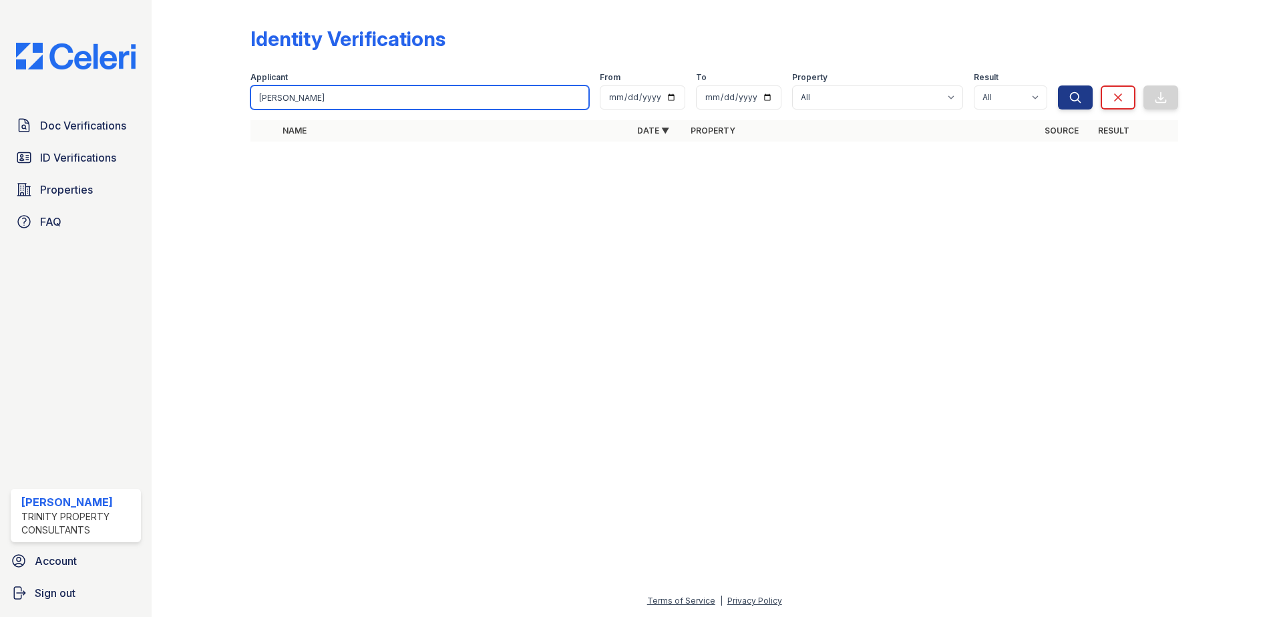
click at [338, 102] on input "Mridula Singh" at bounding box center [420, 98] width 339 height 24
type input "Mridula"
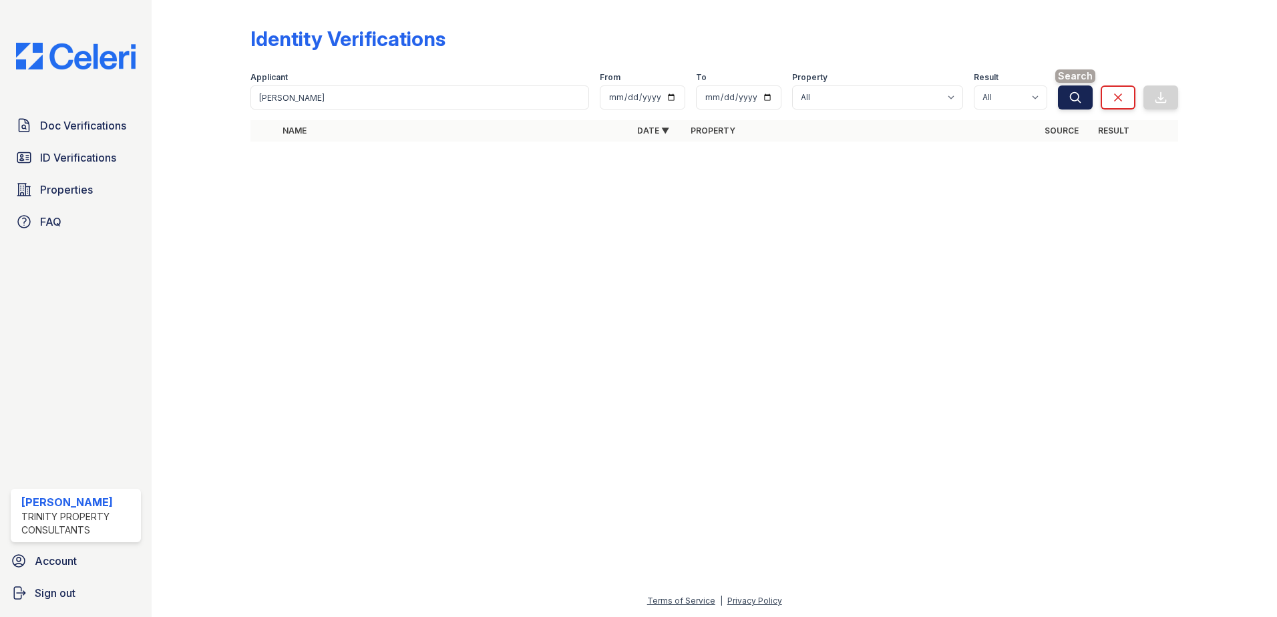
click at [1090, 98] on button "Search" at bounding box center [1075, 98] width 35 height 24
click at [262, 155] on icon at bounding box center [262, 153] width 3 height 3
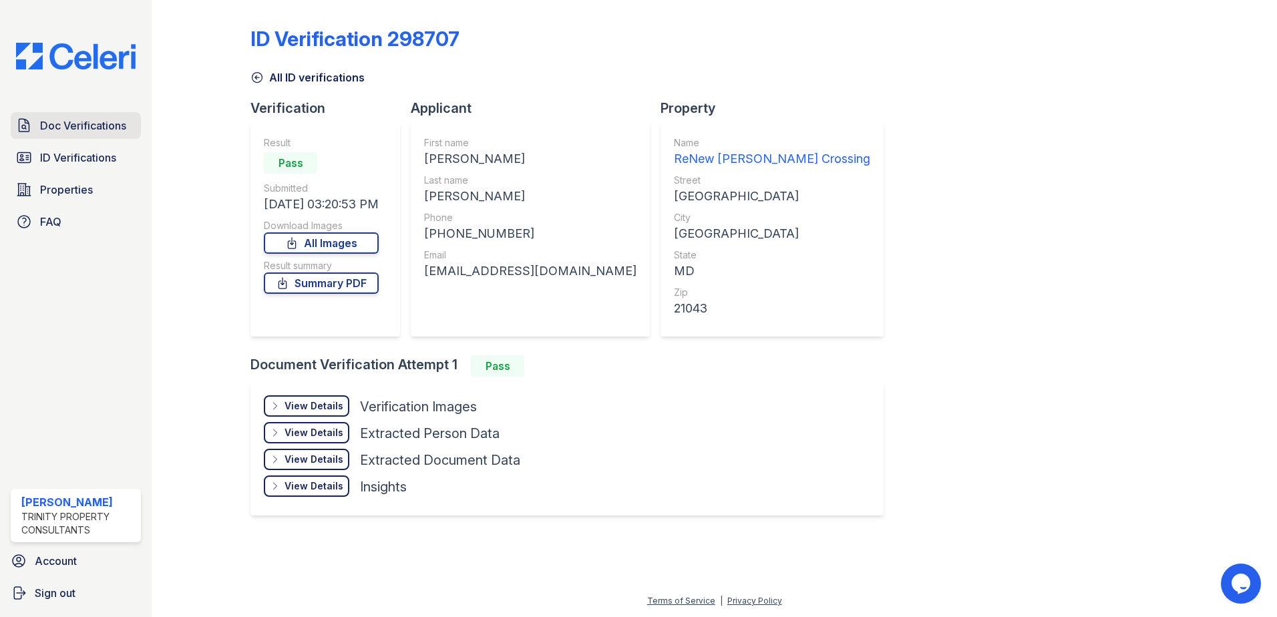
click at [61, 120] on span "Doc Verifications" at bounding box center [83, 126] width 86 height 16
